Goal: Task Accomplishment & Management: Manage account settings

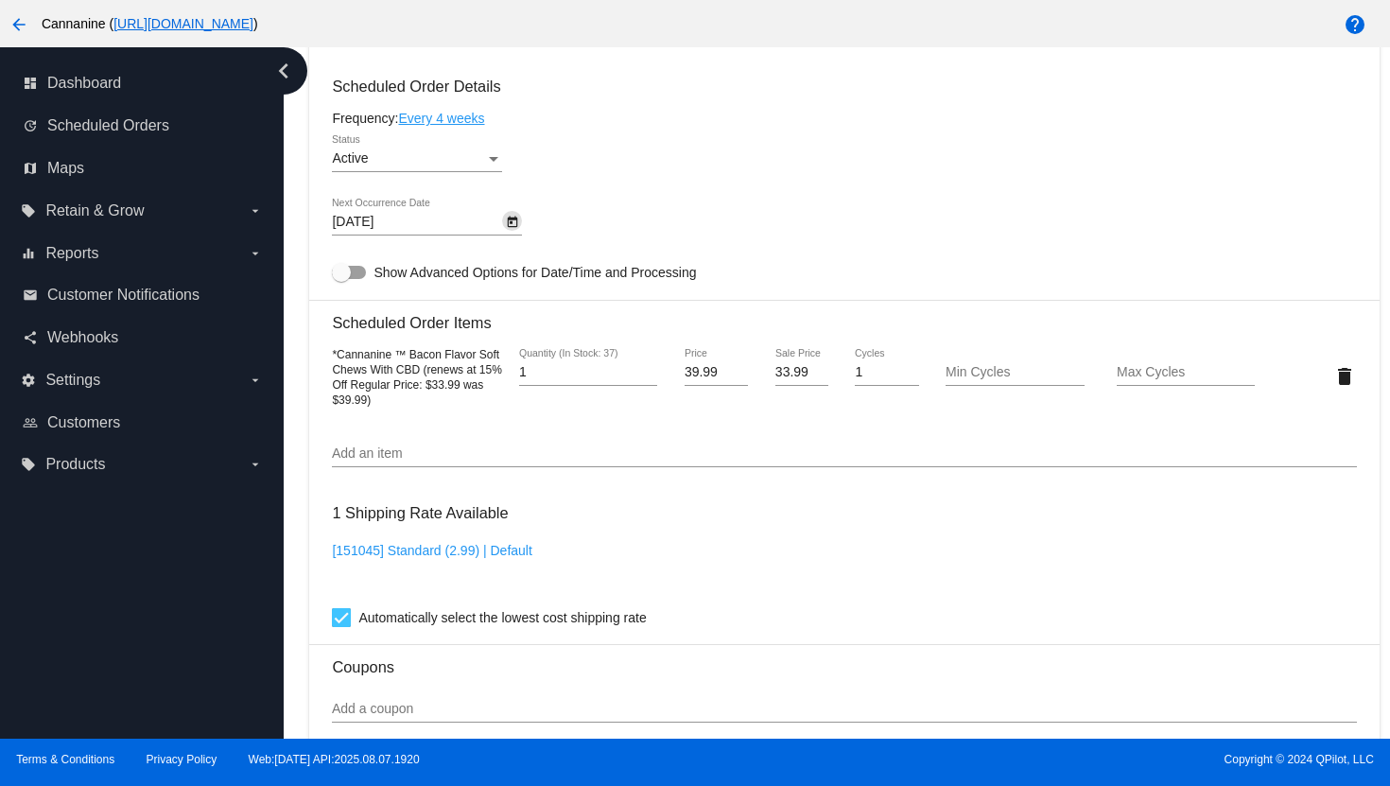
scroll to position [1116, 0]
click at [290, 74] on icon "chevron_left" at bounding box center [283, 71] width 30 height 30
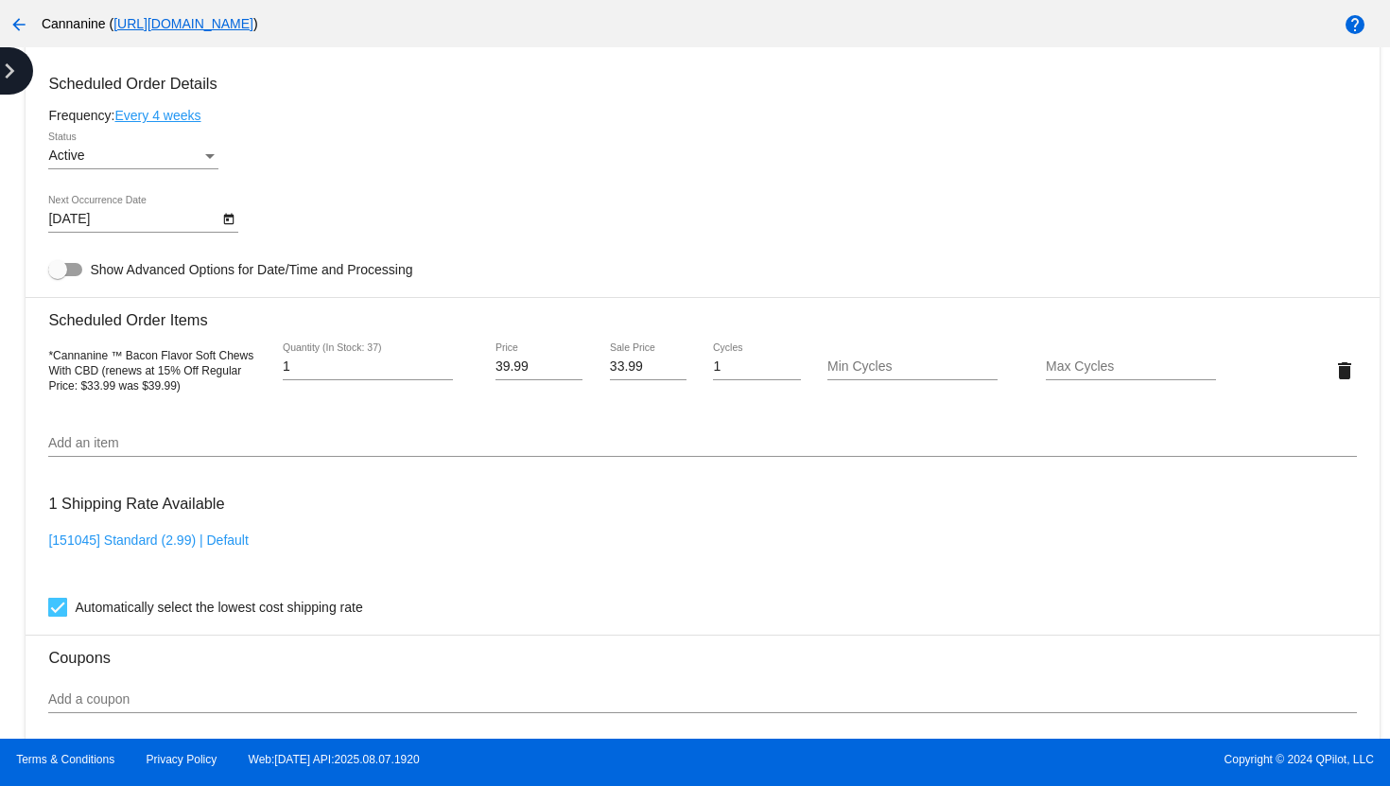
click at [9, 61] on icon "chevron_right" at bounding box center [9, 71] width 30 height 30
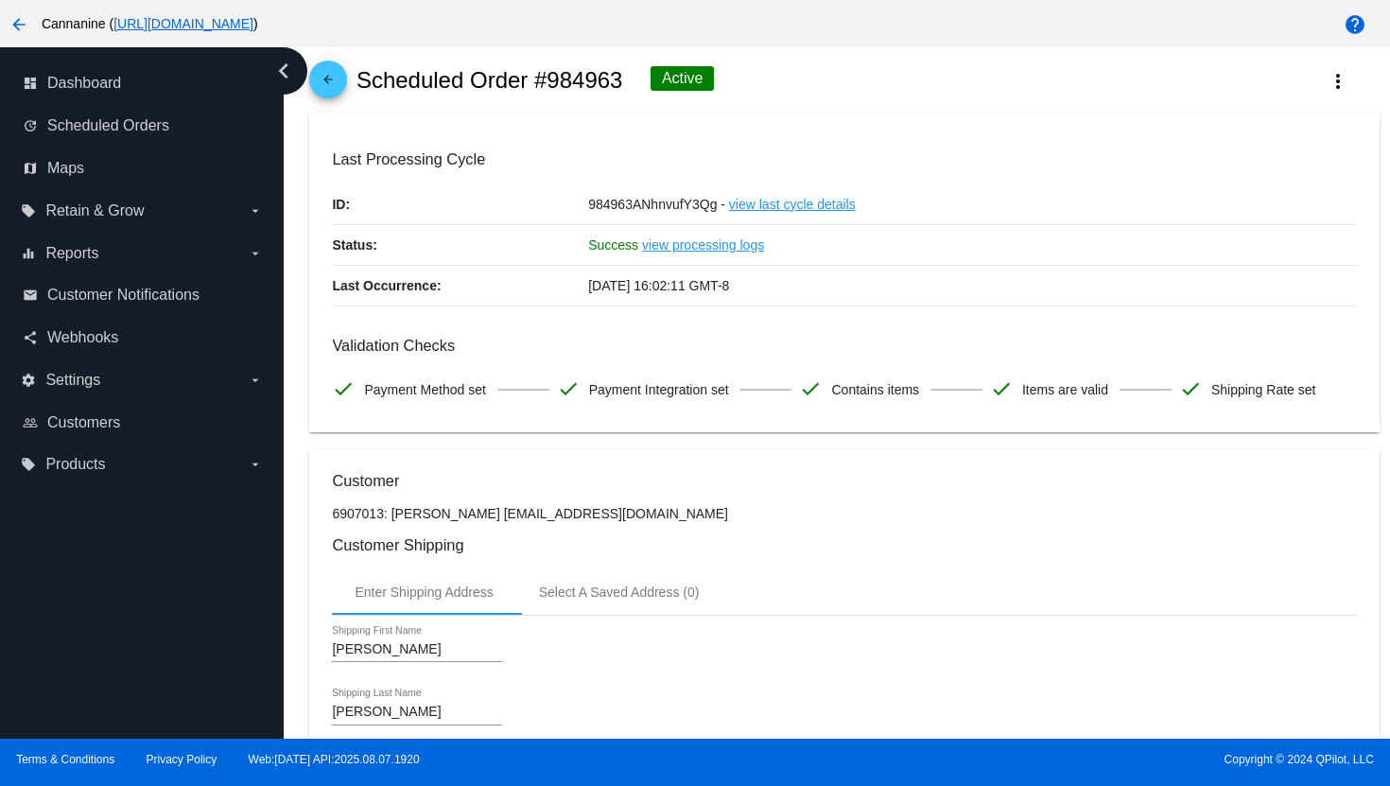
scroll to position [0, 0]
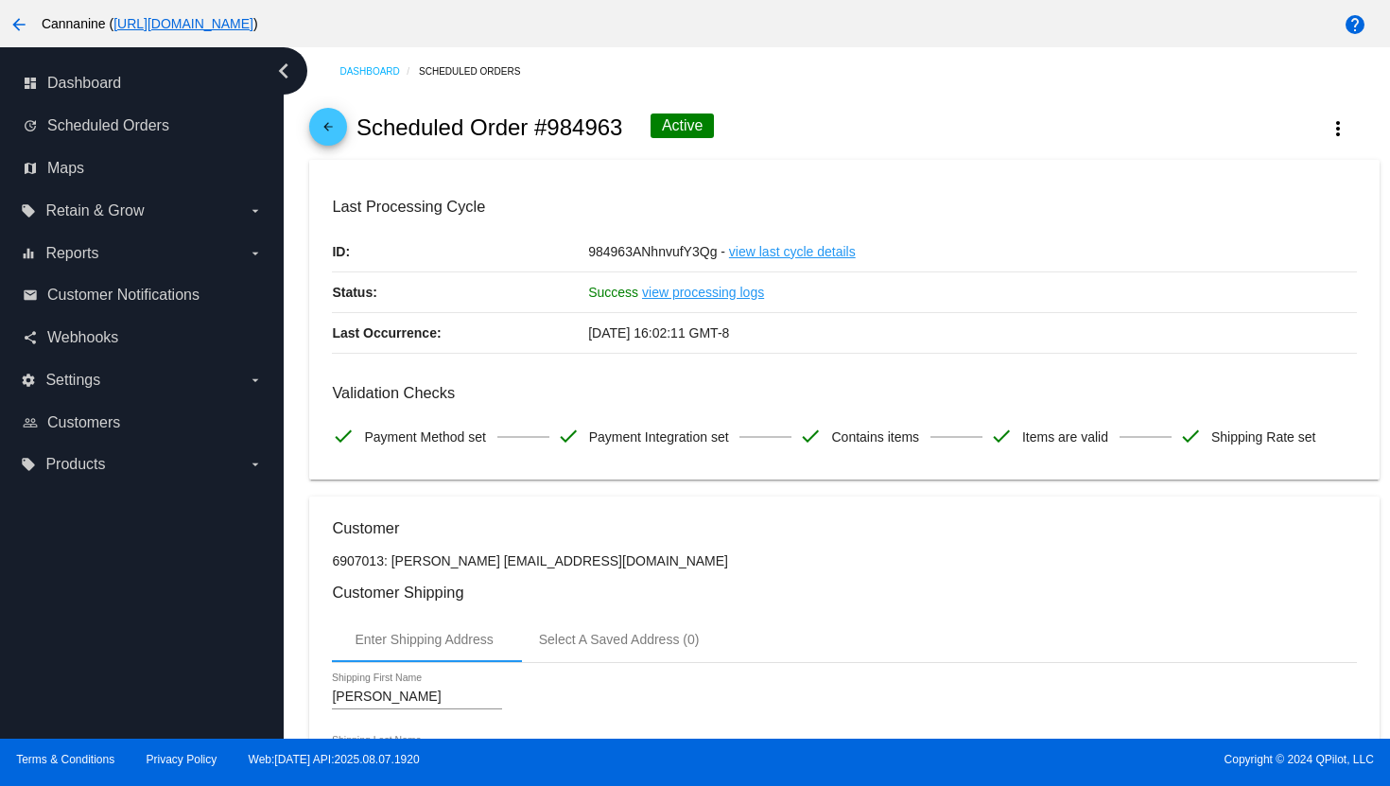
click at [332, 133] on mat-icon "arrow_back" at bounding box center [328, 131] width 23 height 23
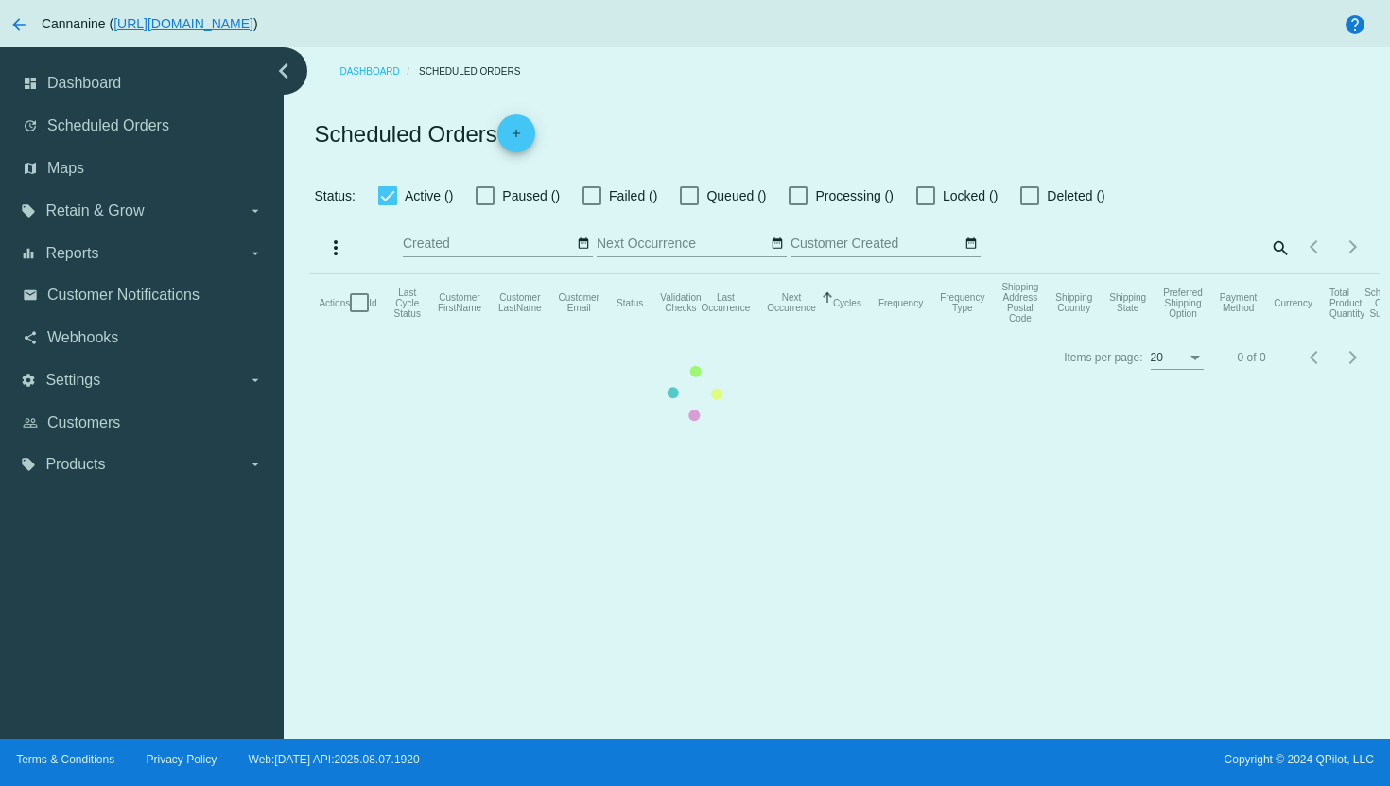
checkbox input "true"
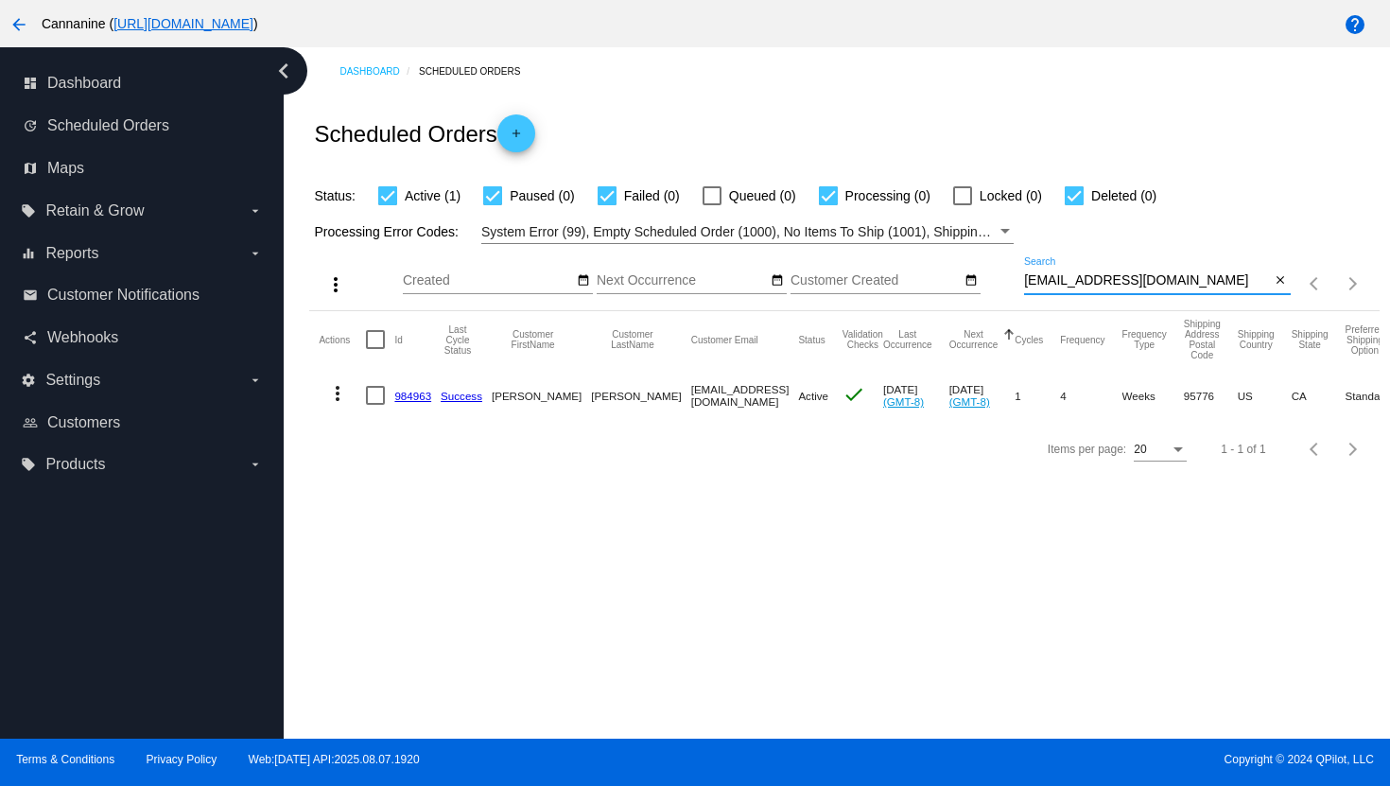
drag, startPoint x: 1192, startPoint y: 280, endPoint x: 1011, endPoint y: 290, distance: 181.8
click at [1011, 290] on div "more_vert Aug Jan Feb Mar [DATE]" at bounding box center [843, 277] width 1069 height 67
drag, startPoint x: 1211, startPoint y: 280, endPoint x: 1015, endPoint y: 283, distance: 195.7
click at [1015, 283] on div "more_vert Aug Jan Feb Mar [DATE]" at bounding box center [843, 277] width 1069 height 67
paste input "piehvac"
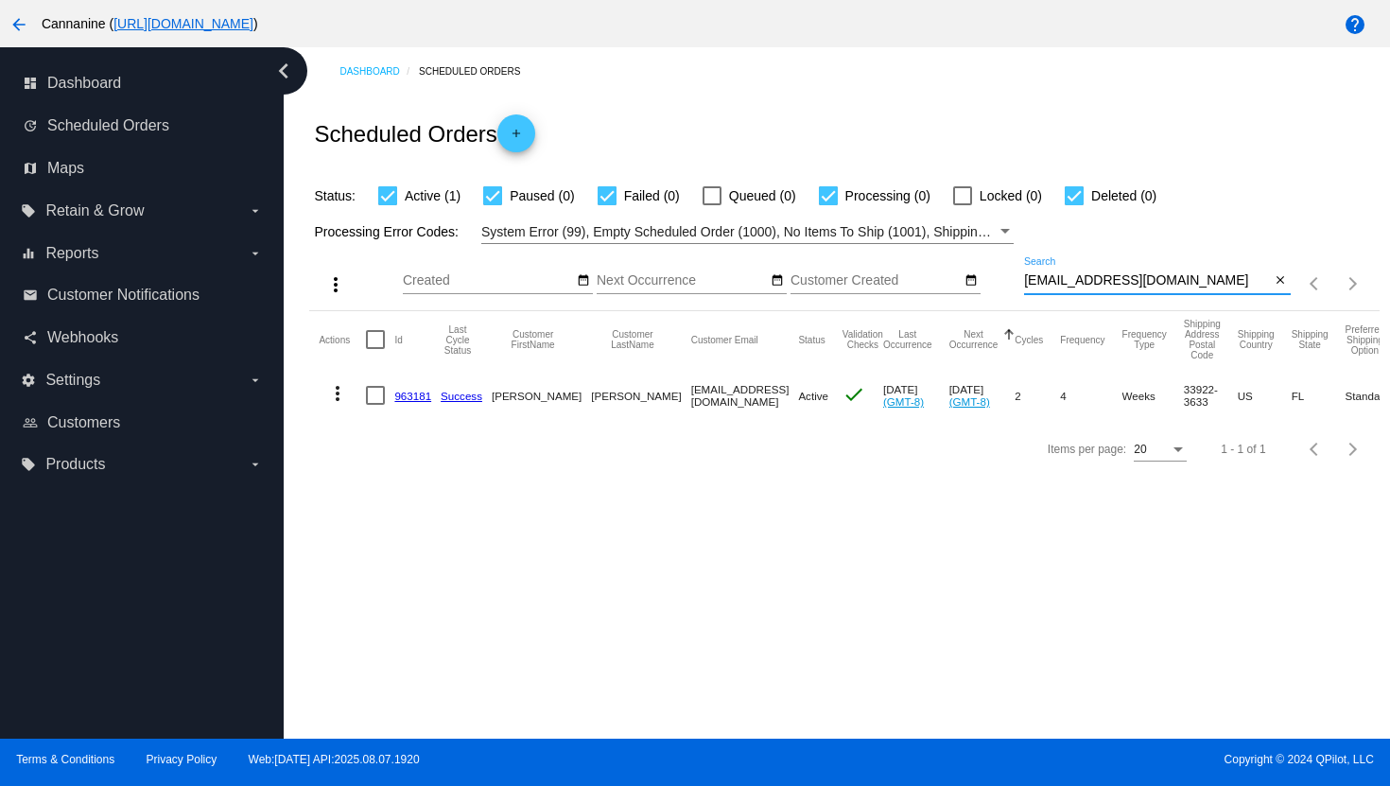
type input "[EMAIL_ADDRESS][DOMAIN_NAME]"
click at [337, 397] on mat-icon "more_vert" at bounding box center [337, 393] width 23 height 23
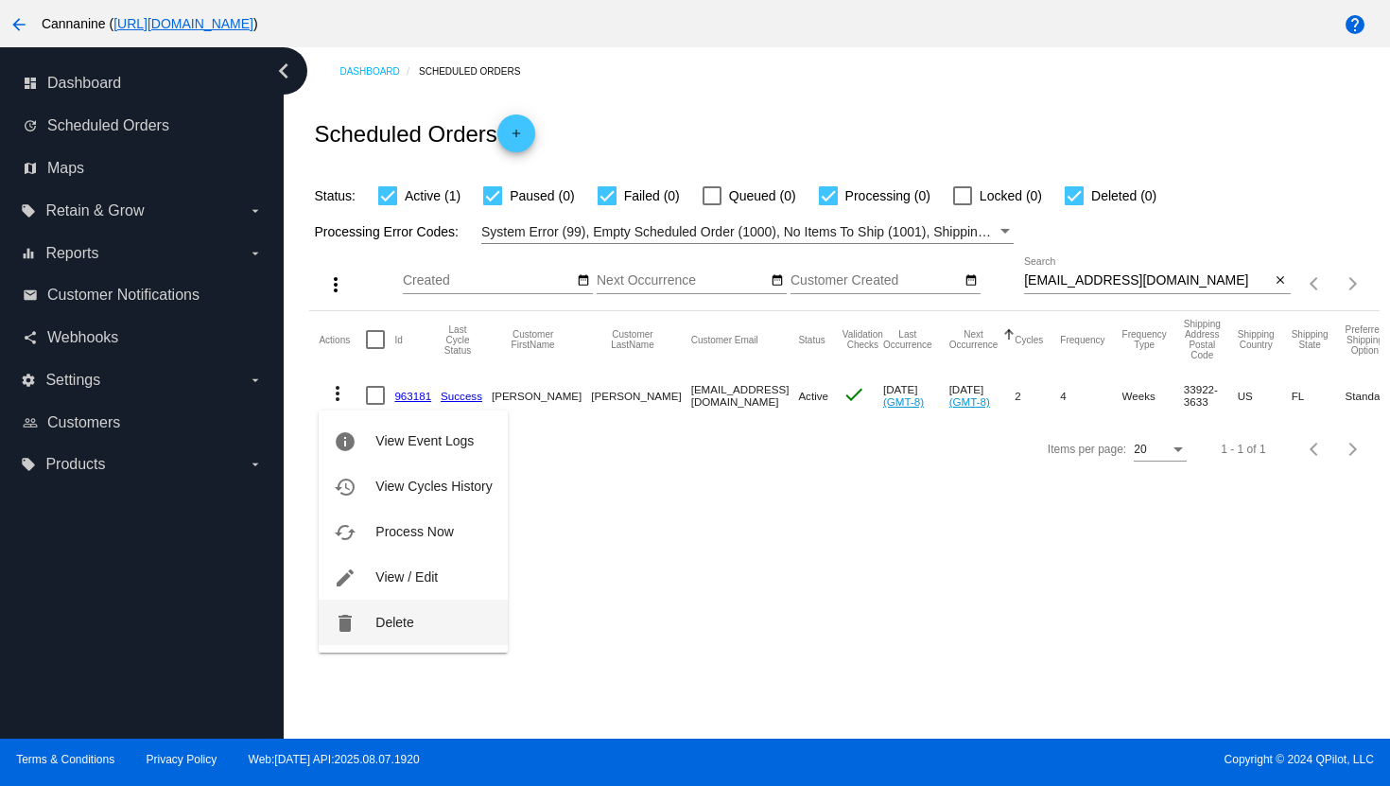
click at [434, 626] on button "delete Delete" at bounding box center [413, 621] width 188 height 45
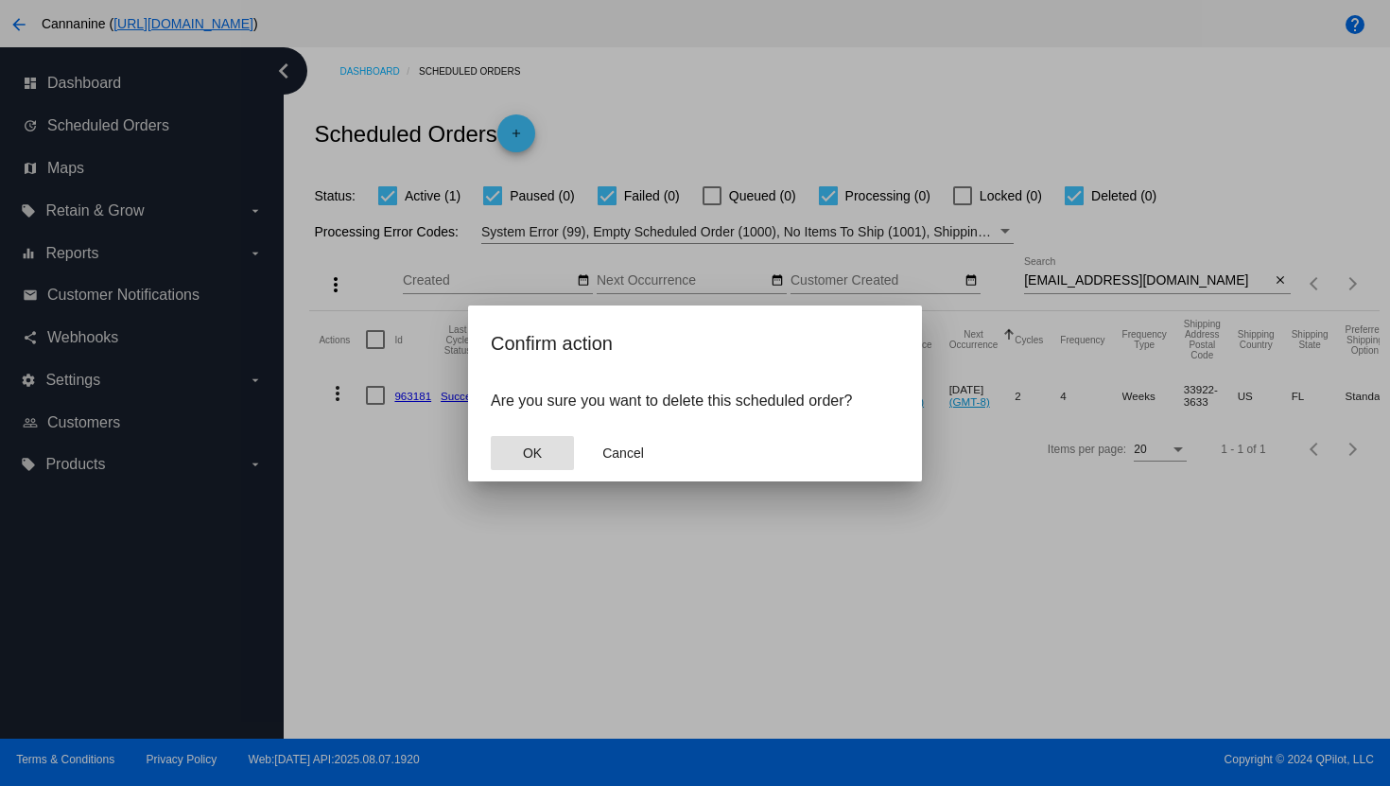
click at [507, 458] on button "OK" at bounding box center [532, 453] width 83 height 34
